Goal: Transaction & Acquisition: Purchase product/service

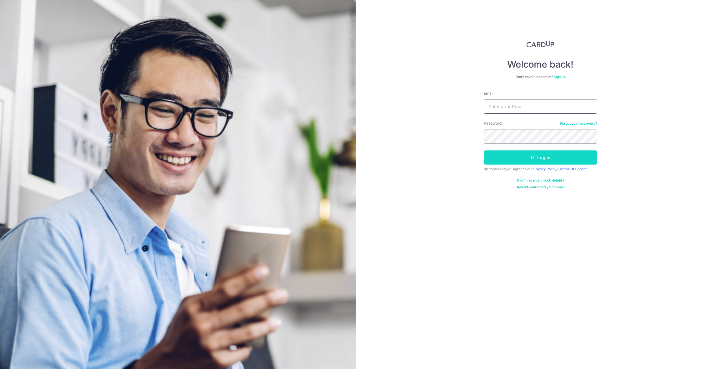
type input "tohglenn@gmail.com"
click at [543, 156] on button "Log in" at bounding box center [540, 158] width 113 height 14
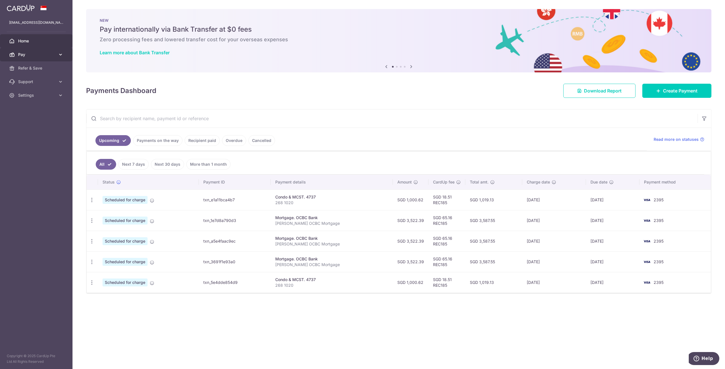
click at [64, 57] on link "Pay" at bounding box center [36, 55] width 72 height 14
click at [87, 198] on div "Update payment Cancel payment" at bounding box center [92, 200] width 10 height 10
click at [88, 198] on div "Update payment Cancel payment" at bounding box center [92, 200] width 10 height 10
click at [96, 198] on div "Update payment Cancel payment" at bounding box center [92, 200] width 10 height 10
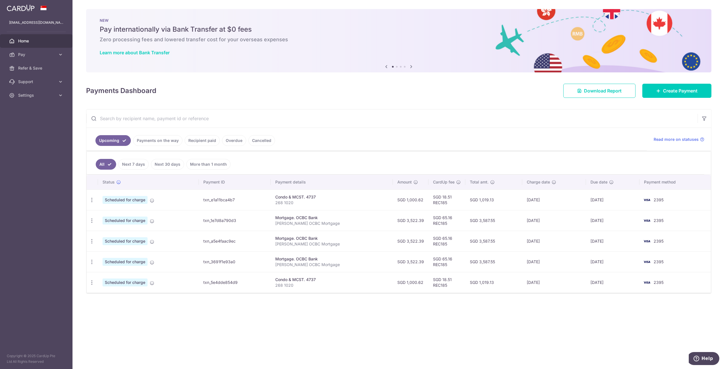
click at [457, 198] on td "SGD 18.51 REC185" at bounding box center [446, 200] width 37 height 21
click at [513, 206] on td "SGD 1,019.13" at bounding box center [493, 200] width 57 height 21
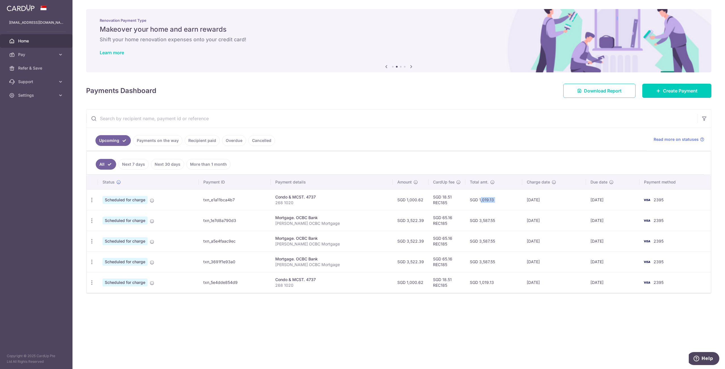
click at [513, 206] on td "SGD 1,019.13" at bounding box center [493, 200] width 57 height 21
click at [528, 222] on td "[DATE]" at bounding box center [554, 220] width 64 height 21
click at [569, 262] on td "[DATE]" at bounding box center [554, 262] width 64 height 21
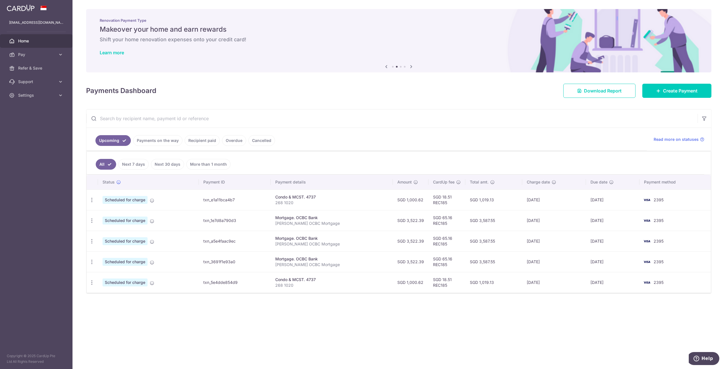
click at [569, 262] on td "[DATE]" at bounding box center [554, 262] width 64 height 21
click at [542, 274] on td "[DATE]" at bounding box center [554, 282] width 64 height 21
click at [522, 286] on td "SGD 1,019.13" at bounding box center [493, 282] width 57 height 21
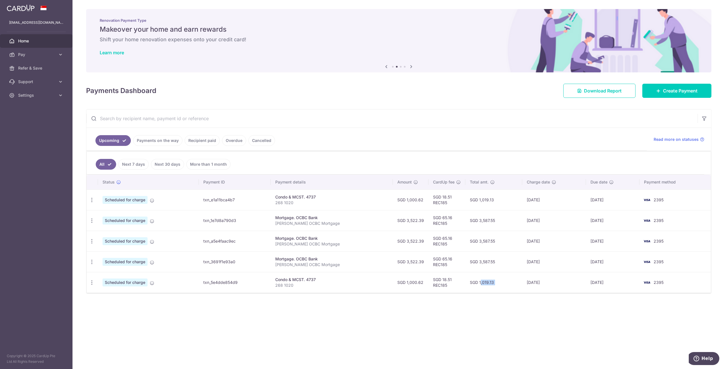
click at [522, 286] on td "SGD 1,019.13" at bounding box center [493, 282] width 57 height 21
click at [537, 283] on td "[DATE]" at bounding box center [554, 282] width 64 height 21
click at [537, 284] on td "[DATE]" at bounding box center [554, 282] width 64 height 21
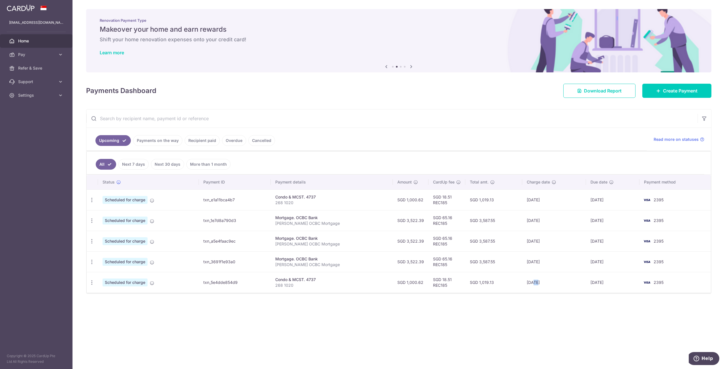
click at [537, 284] on td "[DATE]" at bounding box center [554, 282] width 64 height 21
click at [89, 285] on div "Update payment Cancel payment" at bounding box center [92, 283] width 10 height 10
click at [91, 283] on icon "button" at bounding box center [92, 283] width 6 height 6
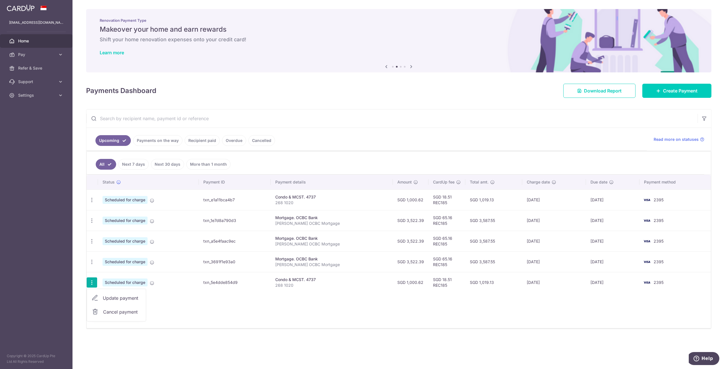
click at [91, 283] on icon "button" at bounding box center [92, 283] width 6 height 6
click at [680, 92] on span "Create Payment" at bounding box center [680, 90] width 35 height 7
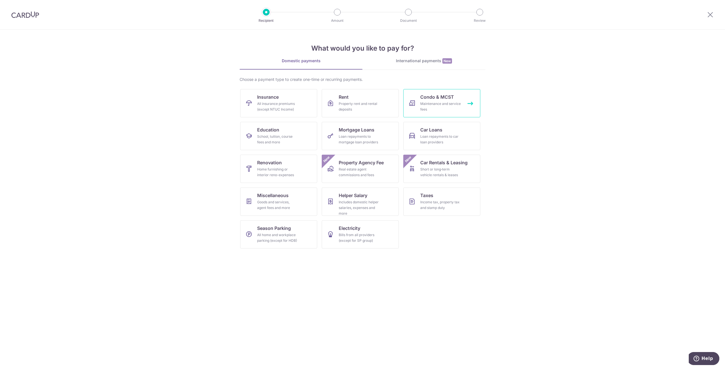
click at [434, 101] on div "Maintenance and service fees" at bounding box center [440, 106] width 41 height 11
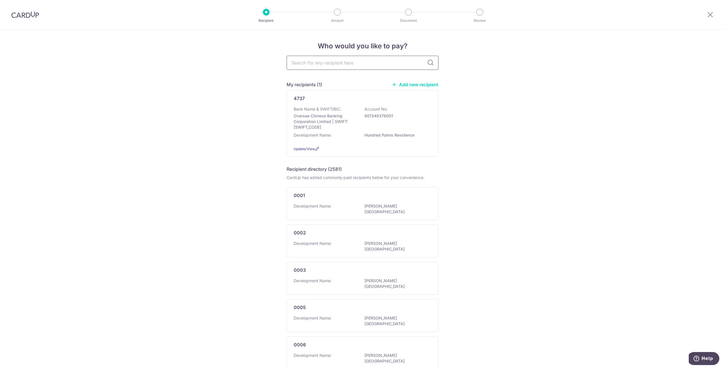
click at [322, 65] on input "text" at bounding box center [363, 63] width 152 height 14
click at [320, 105] on div "4737 Bank Name & SWIFT/BIC: Oversea Chinese Banking Corporation Limited | SWIFT…" at bounding box center [363, 123] width 152 height 67
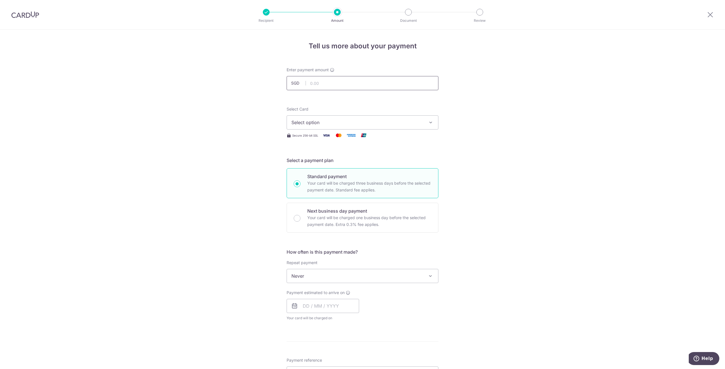
click at [329, 89] on input "text" at bounding box center [363, 83] width 152 height 14
type input "1,000.62"
click at [338, 115] on div "Select Card Select option Add credit card Your Cards **** 2395 **** 6070 **** 5…" at bounding box center [363, 117] width 152 height 23
click at [337, 119] on button "Select option" at bounding box center [363, 123] width 152 height 14
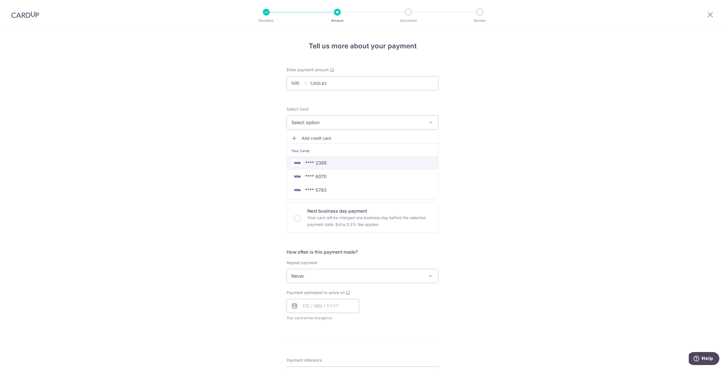
click at [341, 161] on span "**** 2395" at bounding box center [362, 163] width 142 height 7
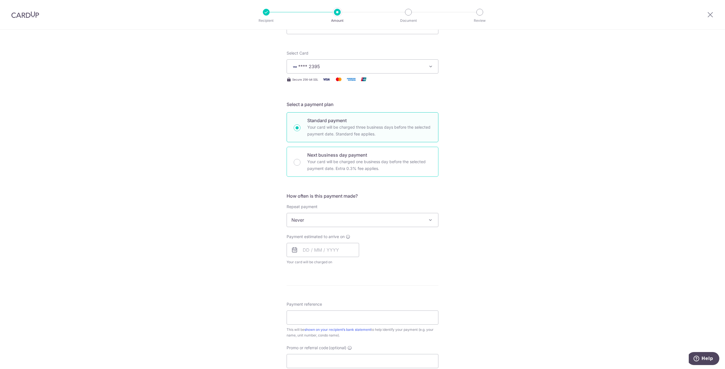
scroll to position [57, 0]
click at [362, 217] on span "Never" at bounding box center [362, 220] width 151 height 14
select select "4"
click at [339, 245] on input "text" at bounding box center [323, 250] width 72 height 14
drag, startPoint x: 306, startPoint y: 301, endPoint x: 462, endPoint y: 279, distance: 157.2
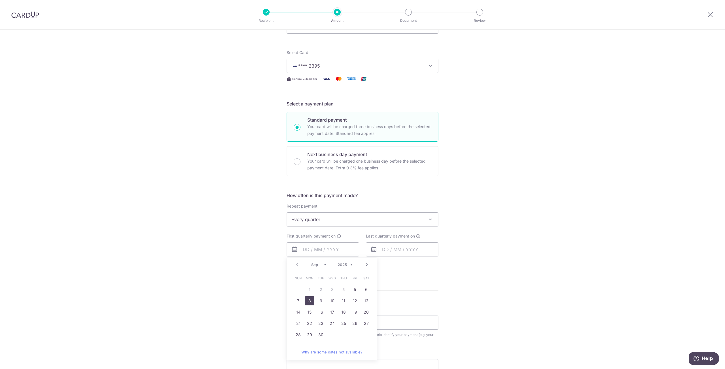
click at [306, 301] on link "8" at bounding box center [309, 301] width 9 height 9
type input "[DATE]"
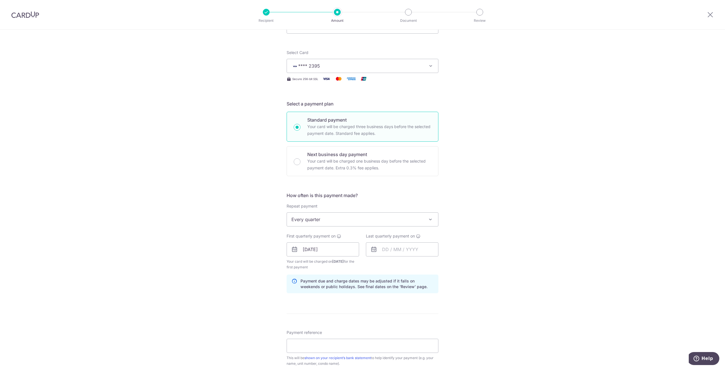
click at [466, 273] on div "Tell us more about your payment Enter payment amount SGD 1,000.62 1000.62 Selec…" at bounding box center [362, 243] width 725 height 541
click at [421, 254] on input "text" at bounding box center [402, 250] width 72 height 14
click at [446, 267] on link "Next" at bounding box center [446, 265] width 7 height 7
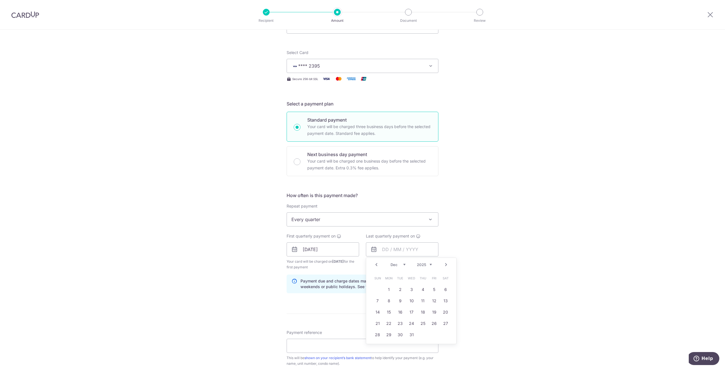
click at [446, 267] on link "Next" at bounding box center [446, 265] width 7 height 7
click at [377, 299] on link "8" at bounding box center [377, 301] width 9 height 9
type input "[DATE]"
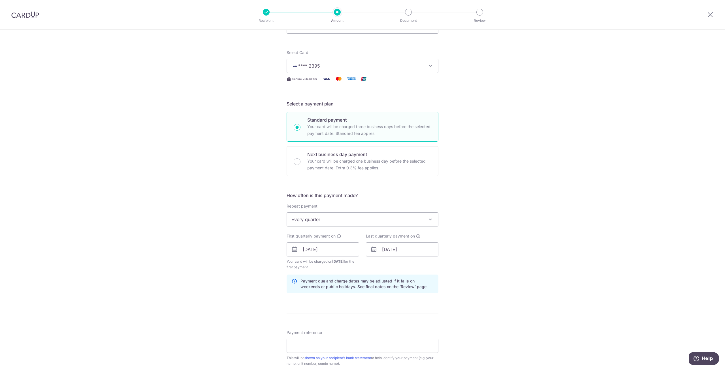
click at [494, 286] on div "Tell us more about your payment Enter payment amount SGD 1,000.62 1000.62 Selec…" at bounding box center [362, 243] width 725 height 541
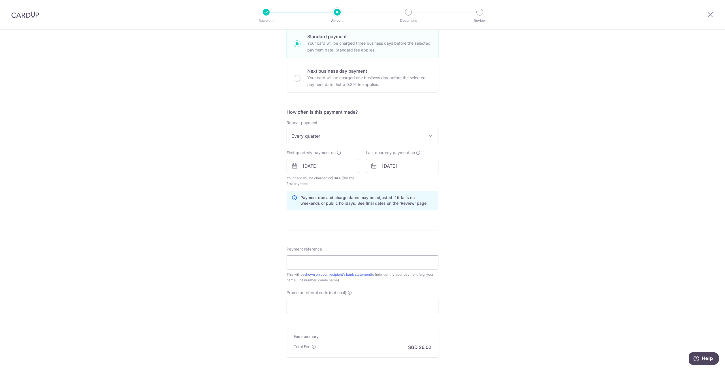
scroll to position [142, 0]
click at [362, 257] on input "Payment reference" at bounding box center [363, 261] width 152 height 14
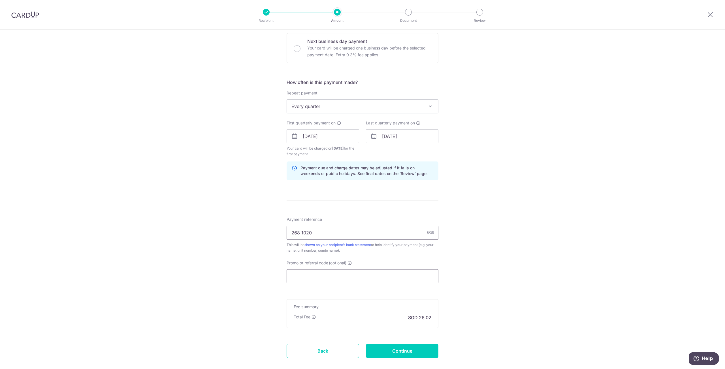
type input "268 1020"
click at [354, 272] on input "Promo or referral code (optional)" at bounding box center [363, 277] width 152 height 14
paste input "3HOME25R"
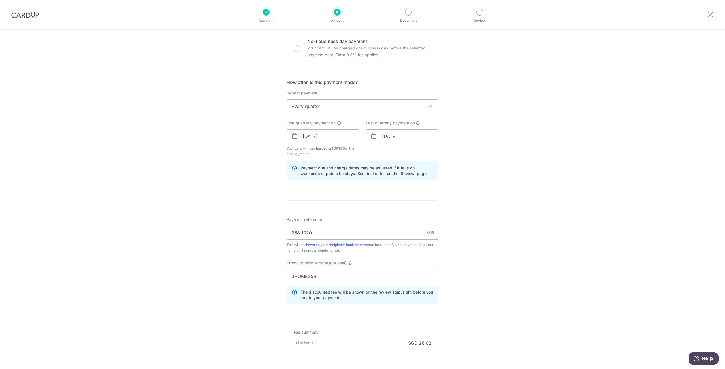
type input "3HOME25R"
click at [463, 280] on div "Tell us more about your payment Enter payment amount SGD 1,000.62 1000.62 Selec…" at bounding box center [362, 143] width 725 height 567
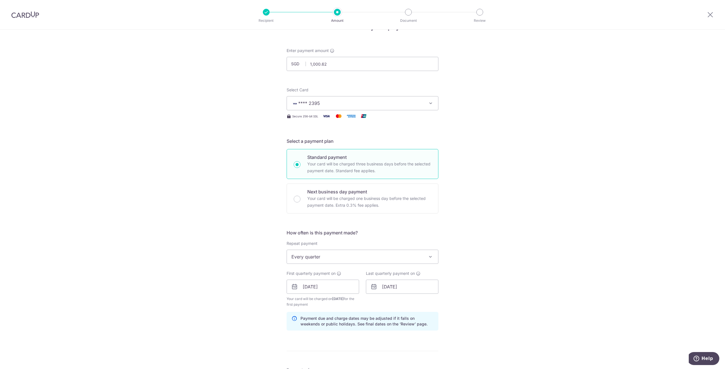
scroll to position [0, 0]
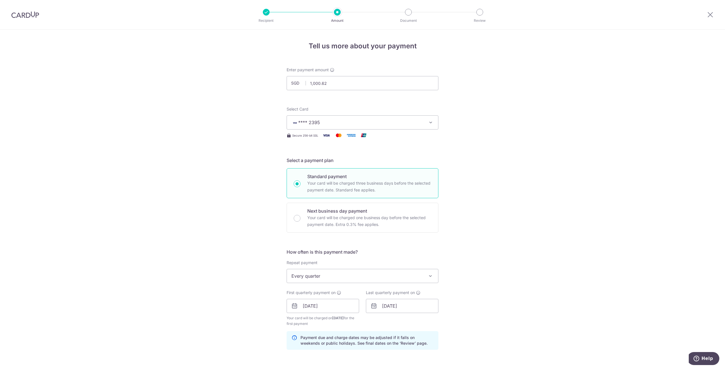
click at [460, 208] on div "Tell us more about your payment Enter payment amount SGD 1,000.62 1000.62 Selec…" at bounding box center [362, 313] width 725 height 567
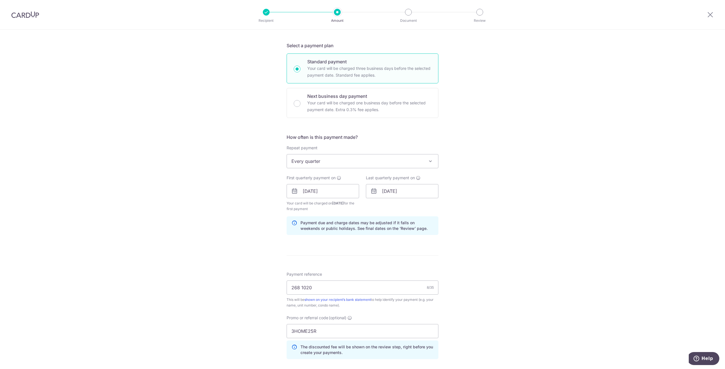
scroll to position [225, 0]
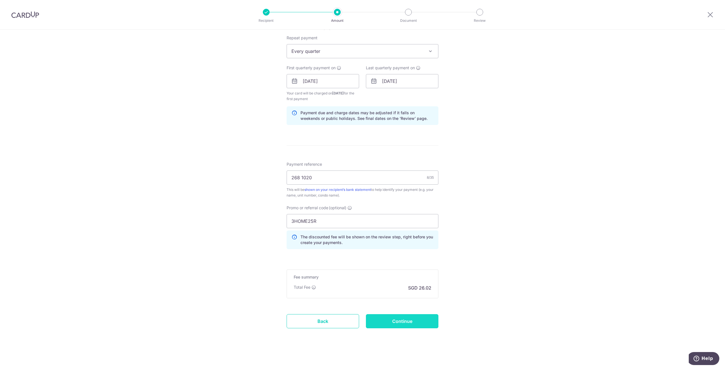
click at [383, 320] on input "Continue" at bounding box center [402, 322] width 72 height 14
type input "Create Schedule"
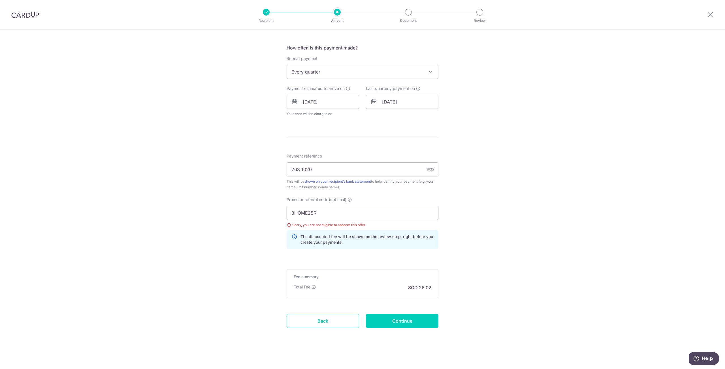
click at [376, 208] on input "3HOME25R" at bounding box center [363, 213] width 152 height 14
click at [291, 234] on icon at bounding box center [294, 239] width 6 height 11
click at [290, 228] on div "3HOME25R Sorry, you are not eligible to redeem this offer The discounted fee wi…" at bounding box center [363, 227] width 152 height 43
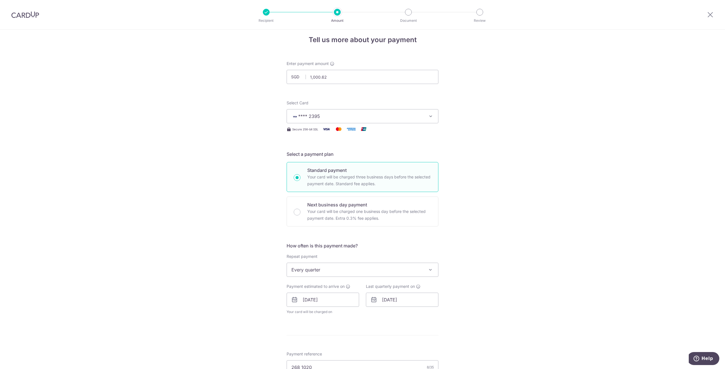
click at [40, 14] on div at bounding box center [25, 14] width 50 height 29
click at [31, 15] on img at bounding box center [25, 14] width 28 height 7
